Goal: Task Accomplishment & Management: Use online tool/utility

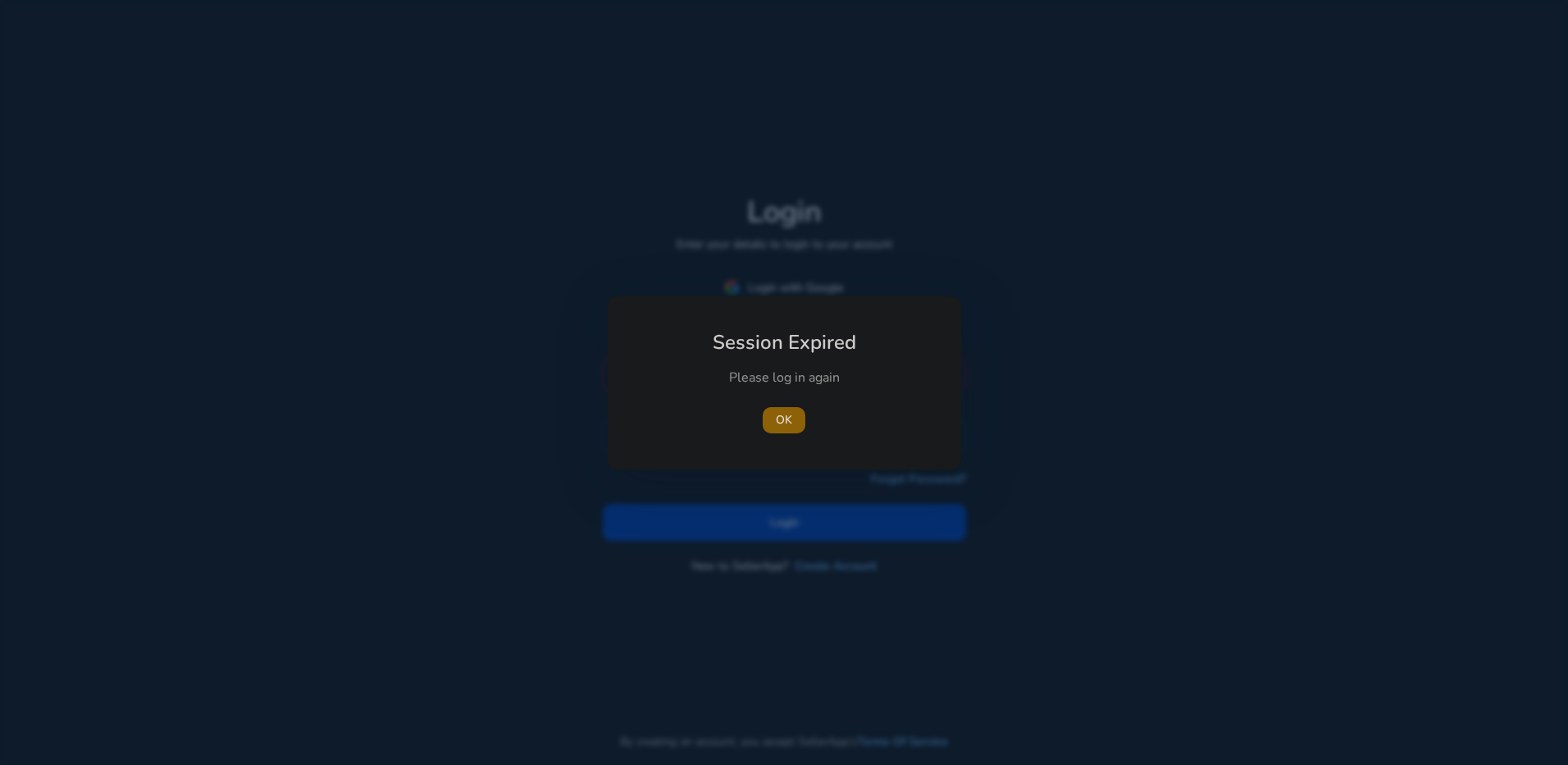
click at [772, 418] on span "button" at bounding box center [784, 420] width 42 height 40
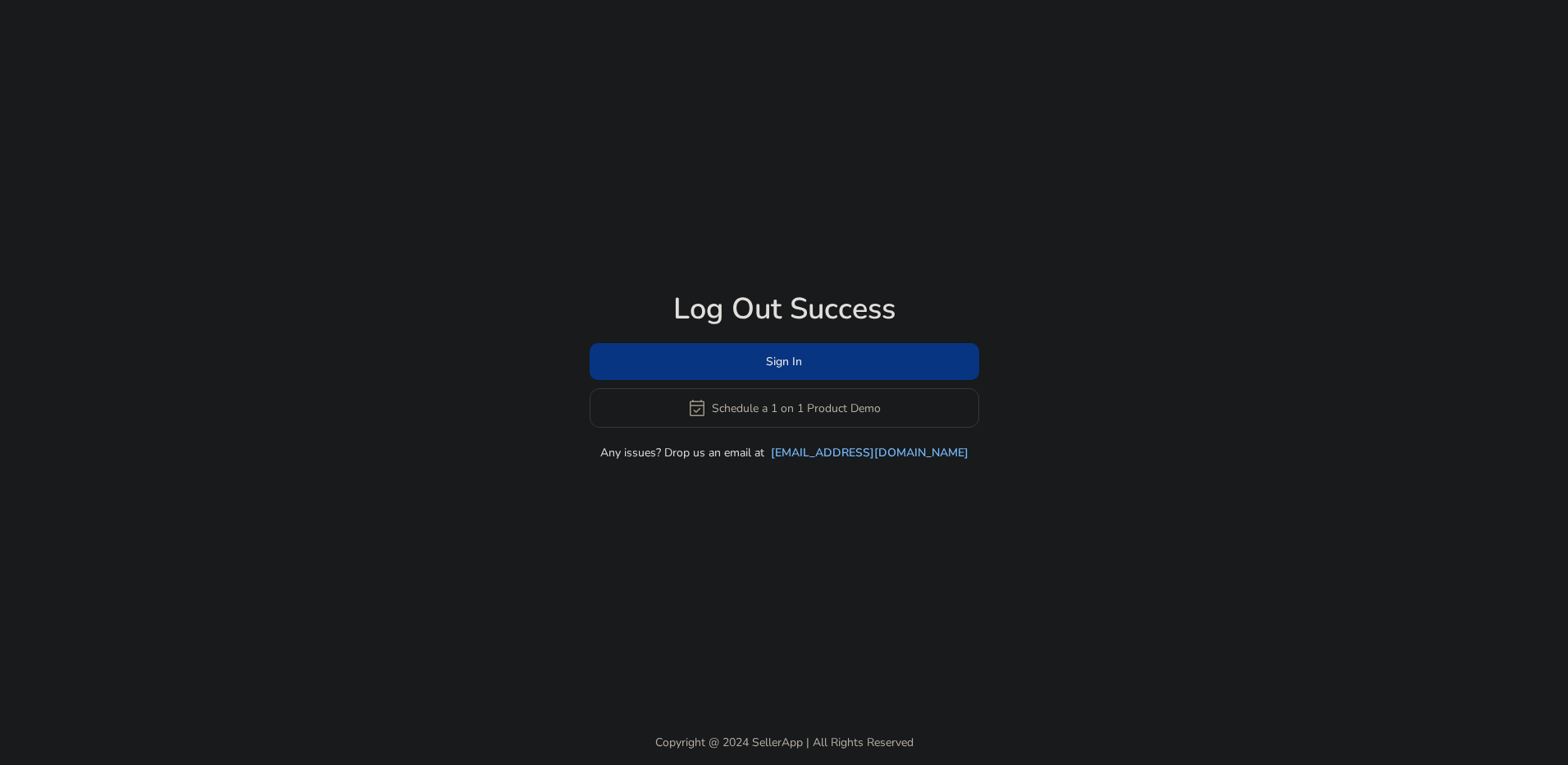
click at [765, 356] on span at bounding box center [784, 361] width 390 height 40
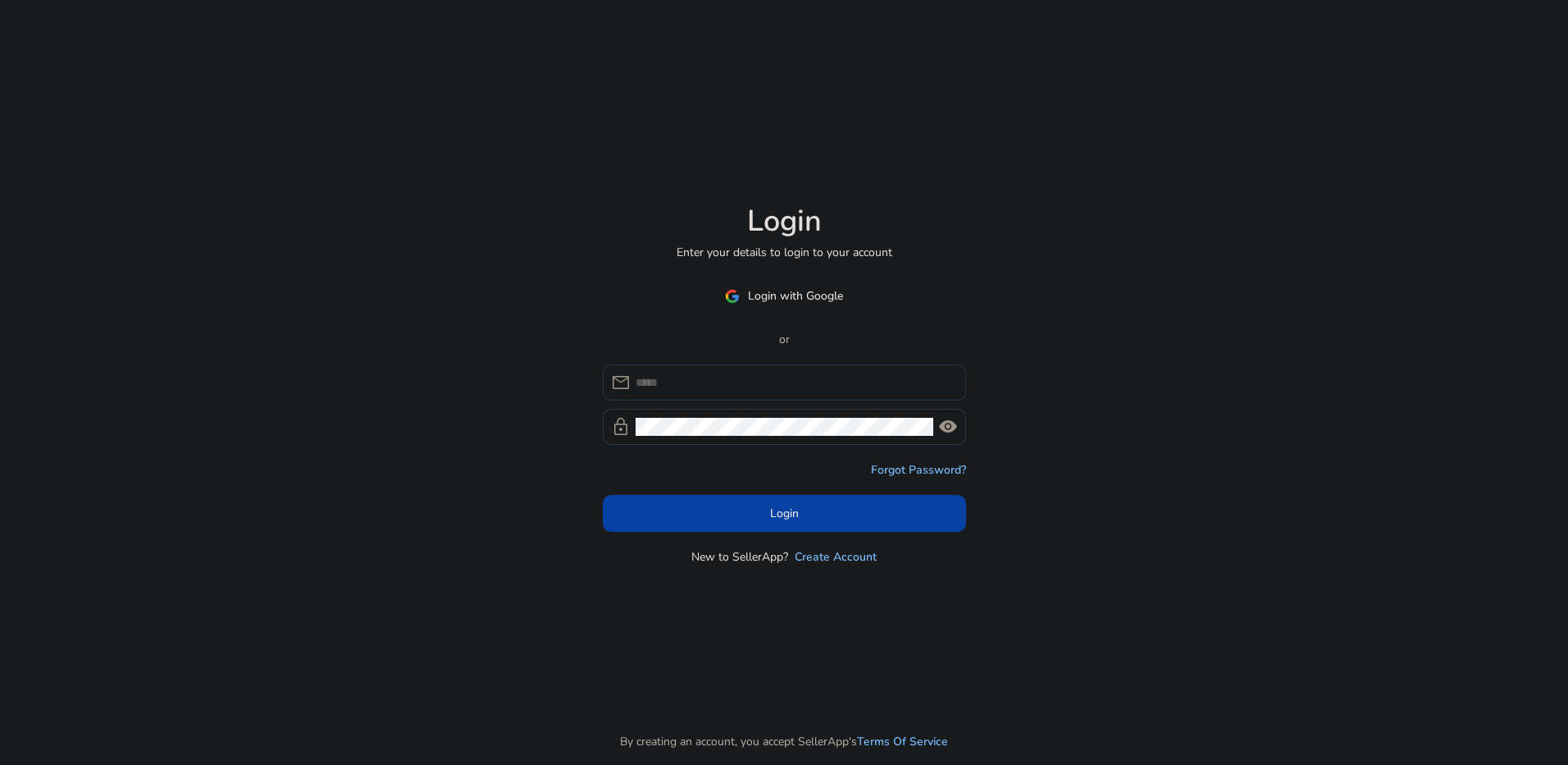
click at [765, 374] on input at bounding box center [794, 382] width 318 height 18
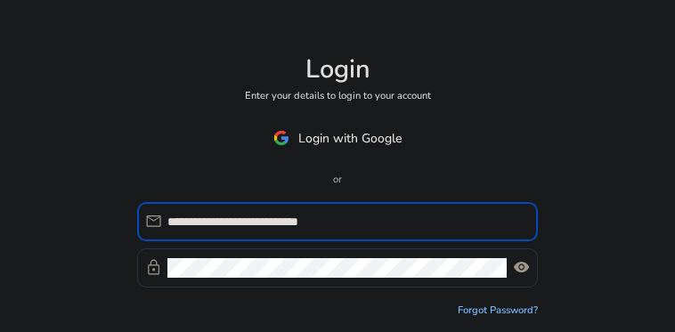
type input "**********"
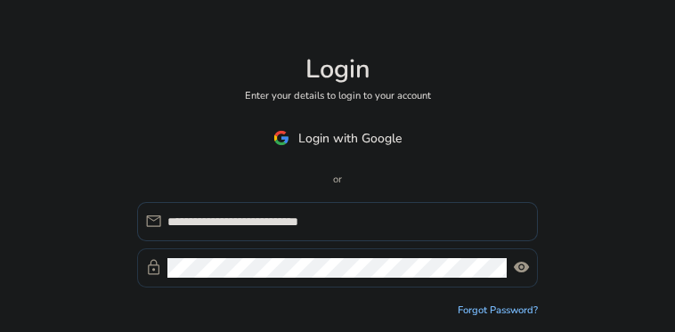
click at [516, 271] on span "visibility" at bounding box center [521, 267] width 17 height 17
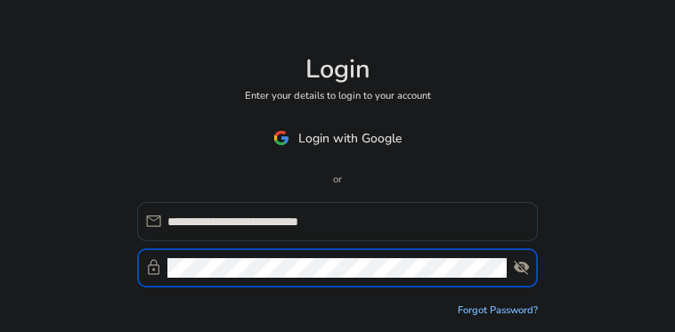
scroll to position [71, 0]
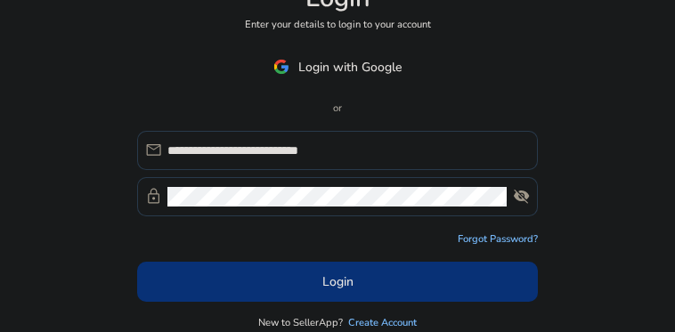
click at [353, 276] on span at bounding box center [337, 281] width 400 height 43
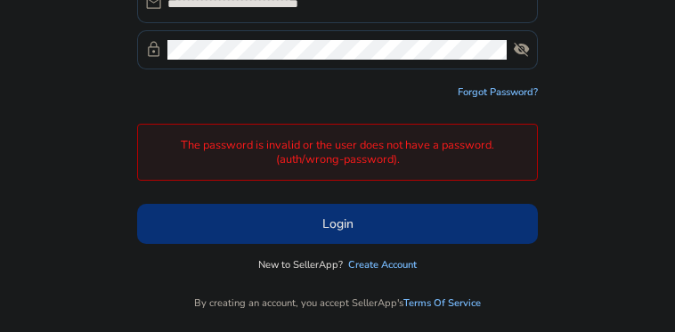
click at [293, 225] on span at bounding box center [337, 224] width 400 height 43
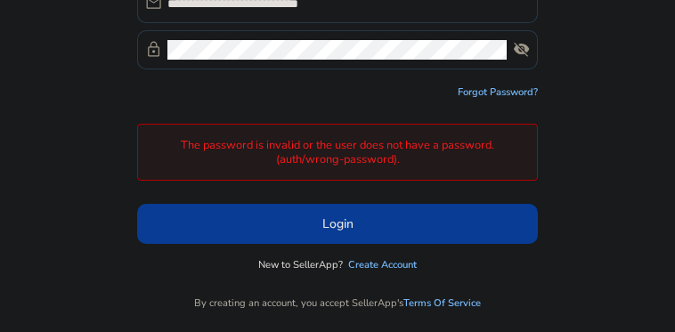
scroll to position [108, 0]
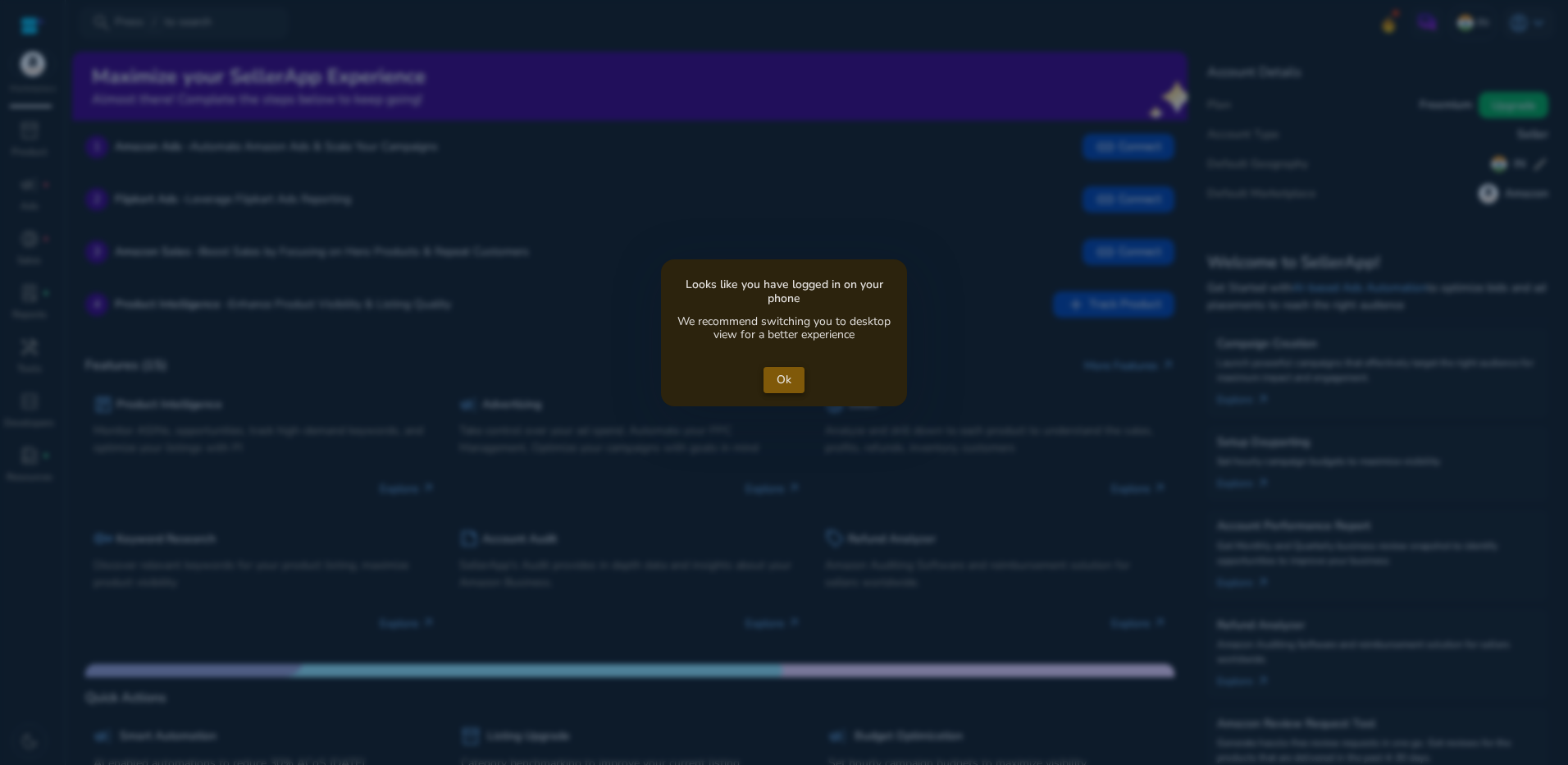
click at [779, 378] on span "Ok" at bounding box center [784, 379] width 15 height 18
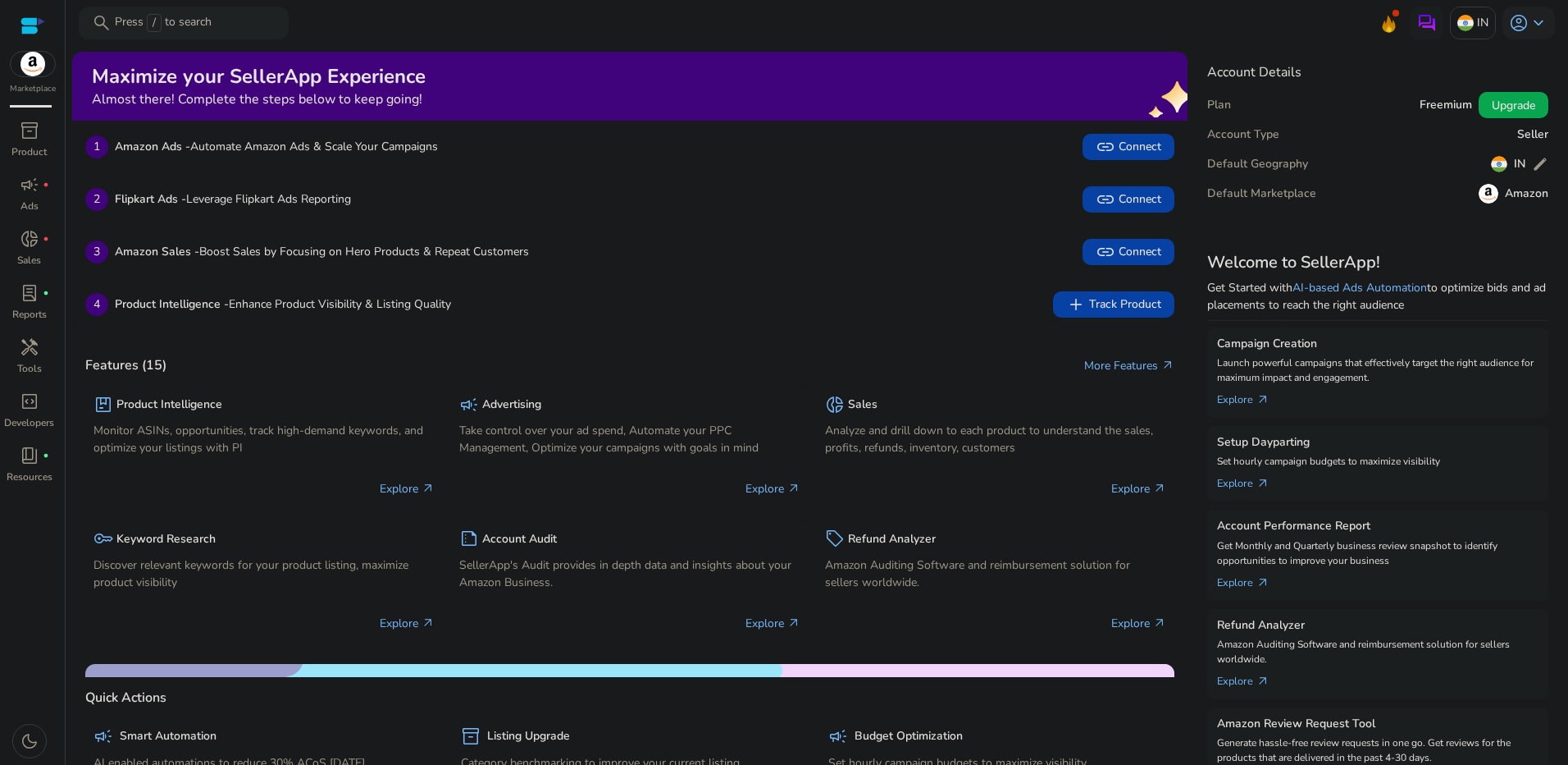
click at [453, 162] on div "1 Amazon Ads - Automate Amazon Ads & Scale Your Campaigns link Connect" at bounding box center [629, 147] width 1116 height 53
click at [453, 161] on div "1 Amazon Ads - Automate Amazon Ads & Scale Your Campaigns link Connect" at bounding box center [629, 147] width 1116 height 53
click at [1114, 149] on span "link Connect" at bounding box center [1129, 147] width 65 height 19
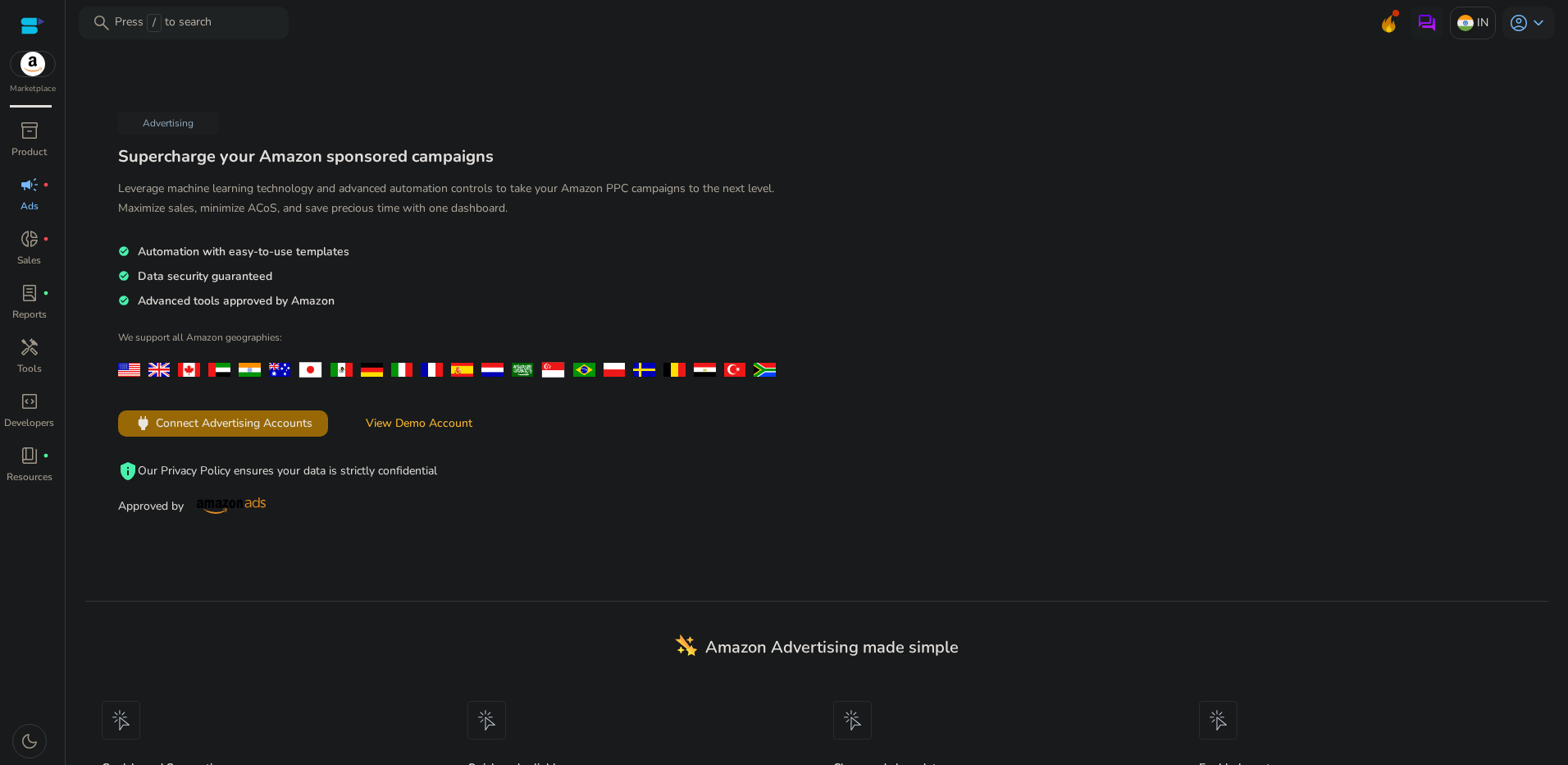
click at [209, 426] on span "Connect Advertising Accounts" at bounding box center [234, 423] width 157 height 18
